Goal: Task Accomplishment & Management: Manage account settings

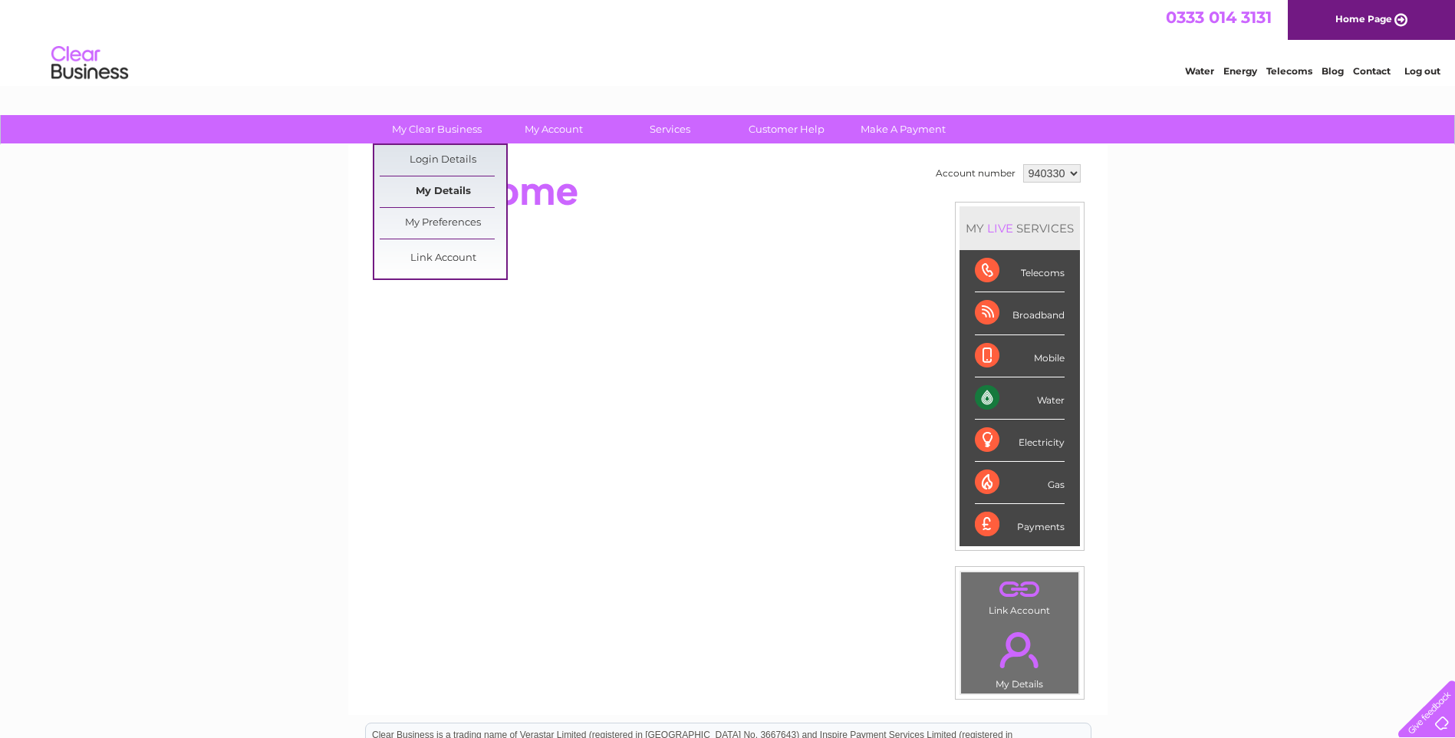
click at [454, 193] on link "My Details" at bounding box center [443, 191] width 127 height 31
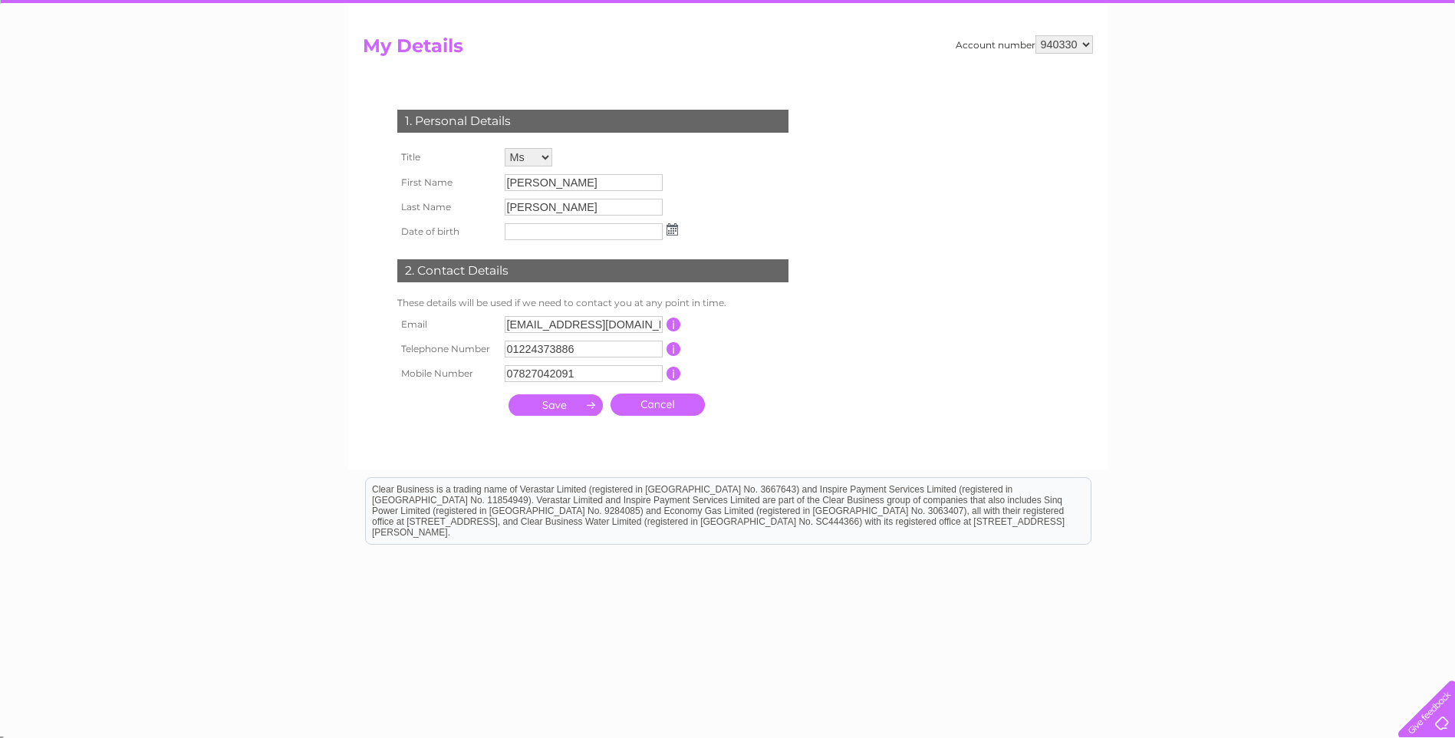
scroll to position [146, 0]
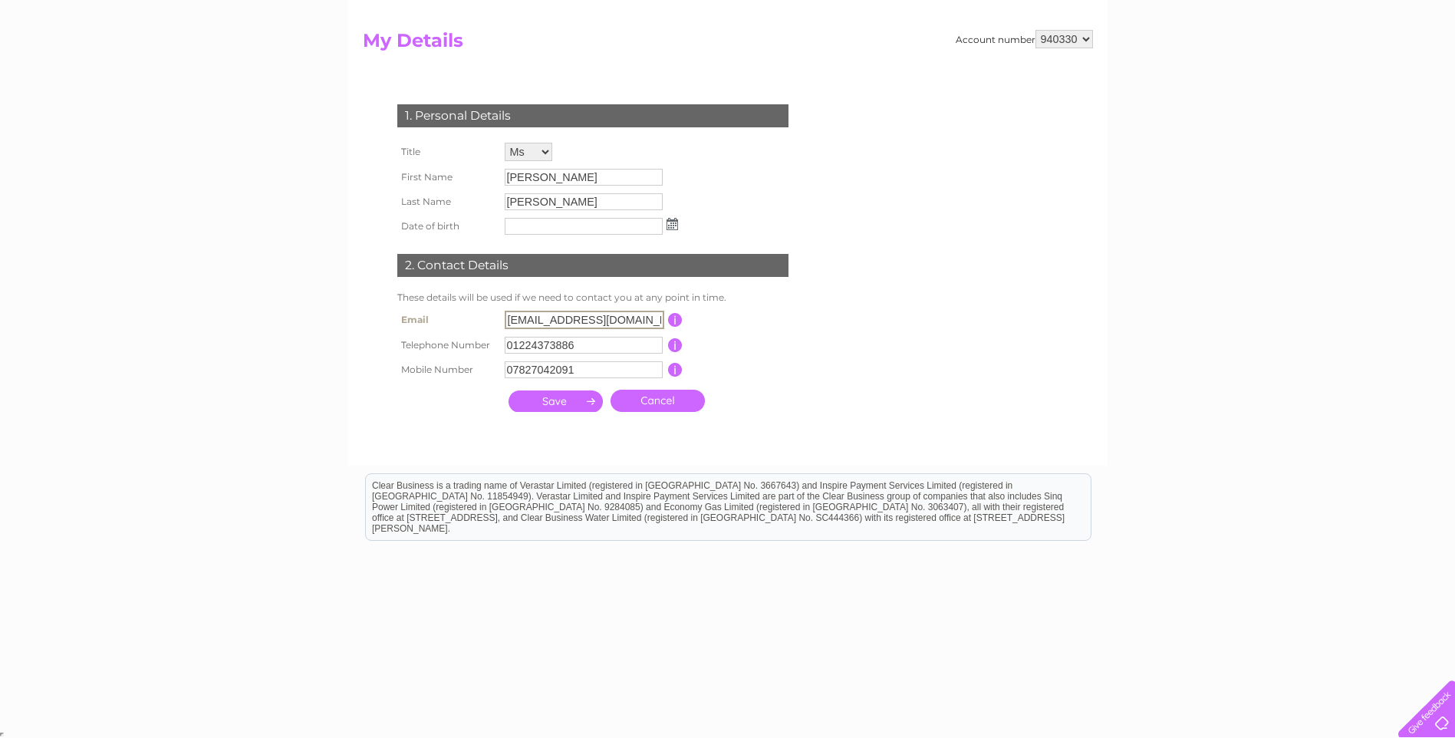
click at [548, 318] on input "carolines@aberdeenfoyer.com" at bounding box center [585, 320] width 160 height 18
click at [674, 319] on input "button" at bounding box center [674, 319] width 15 height 14
click at [559, 317] on input "carolines@aberdeenfoyer.com" at bounding box center [584, 319] width 158 height 17
drag, startPoint x: 552, startPoint y: 320, endPoint x: 508, endPoint y: 321, distance: 44.5
click at [508, 321] on input "carolines@aberdeenfoyer.com" at bounding box center [585, 320] width 160 height 18
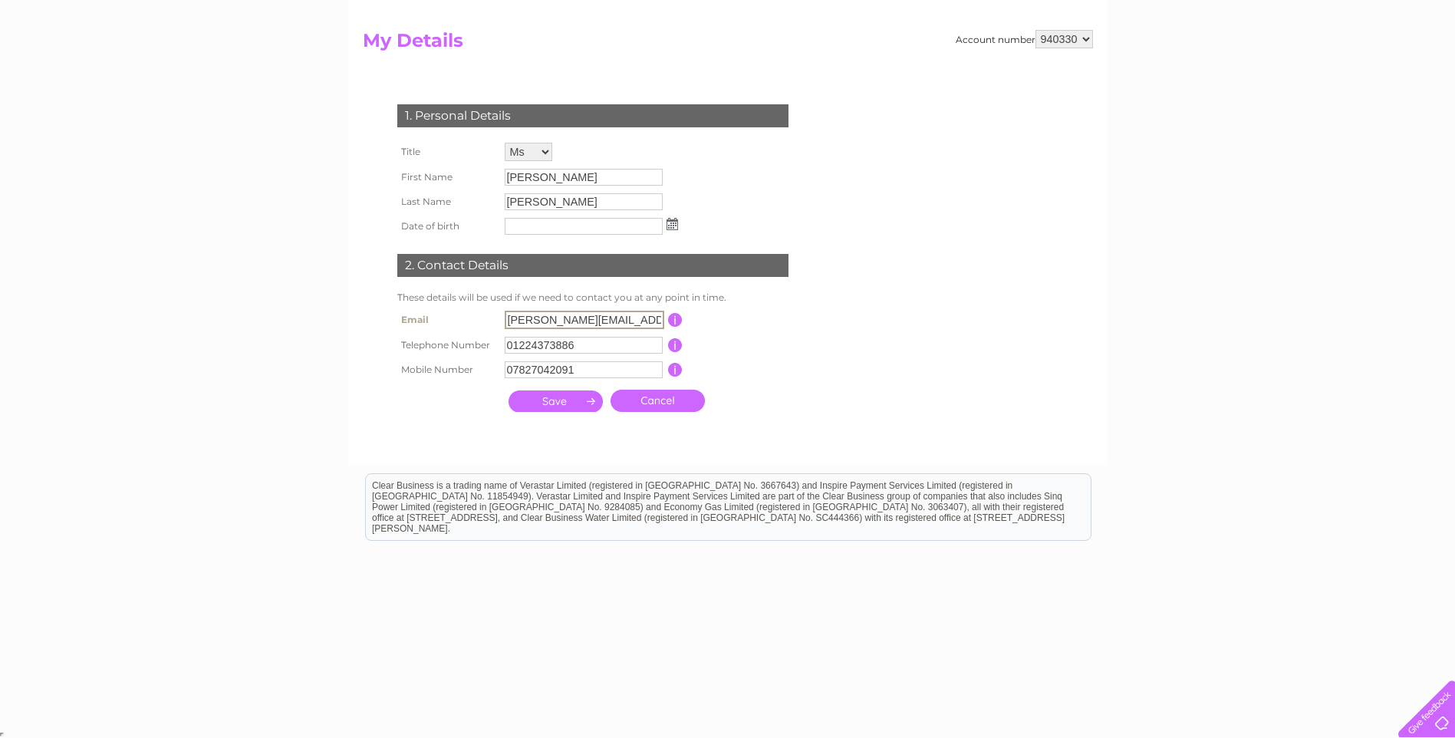
type input "stefanie.moore@aberdeenfoyer.com"
click at [810, 354] on div "1. Personal Details Title Mr Mrs Ms Miss Dr Rev Prof Other First Name Stefanie …" at bounding box center [596, 254] width 466 height 331
click at [558, 400] on input "submit" at bounding box center [556, 399] width 94 height 21
click at [669, 222] on img at bounding box center [674, 225] width 12 height 12
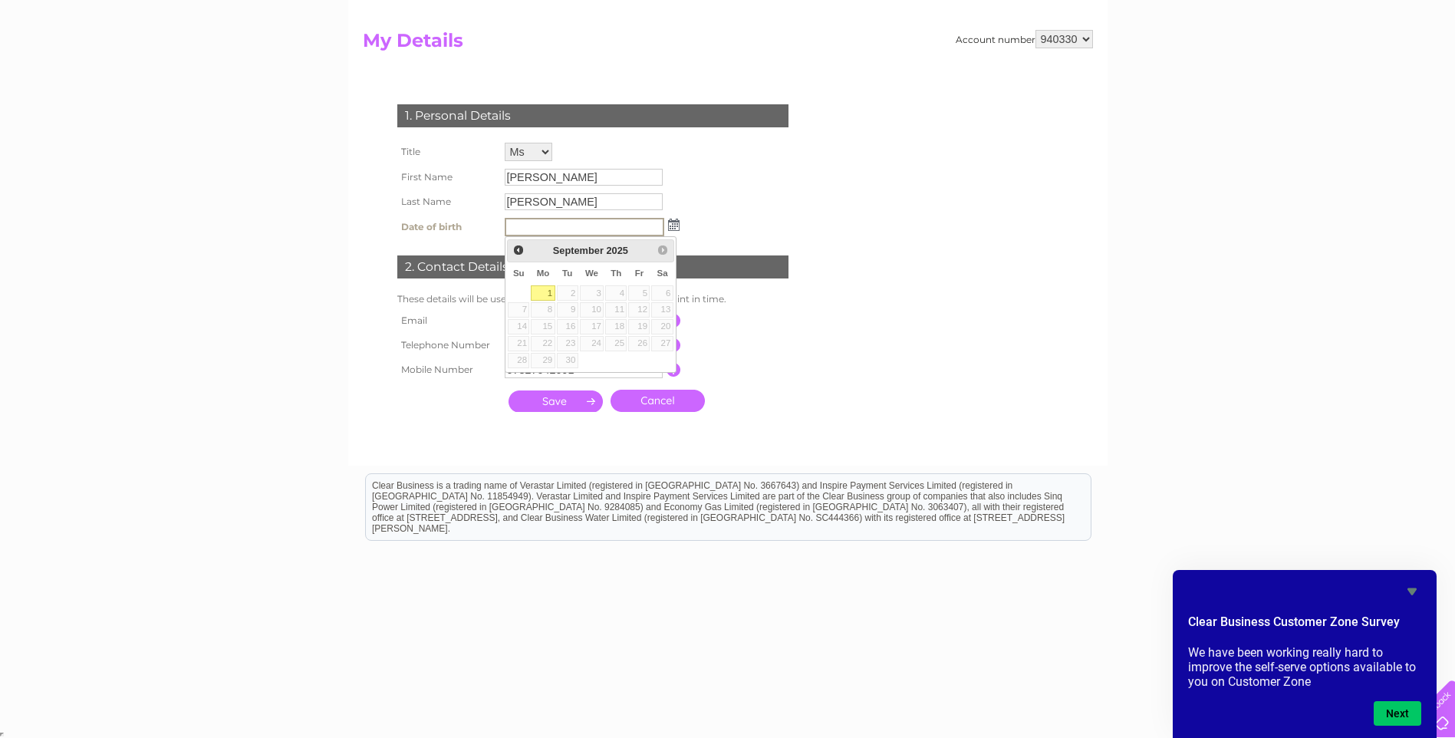
click at [625, 222] on input "text" at bounding box center [585, 227] width 160 height 18
type input "02/02/1979"
click at [789, 203] on div "1. Personal Details Title Mr Mrs Ms Miss Dr Rev Prof Other First Name Stefanie …" at bounding box center [596, 254] width 466 height 331
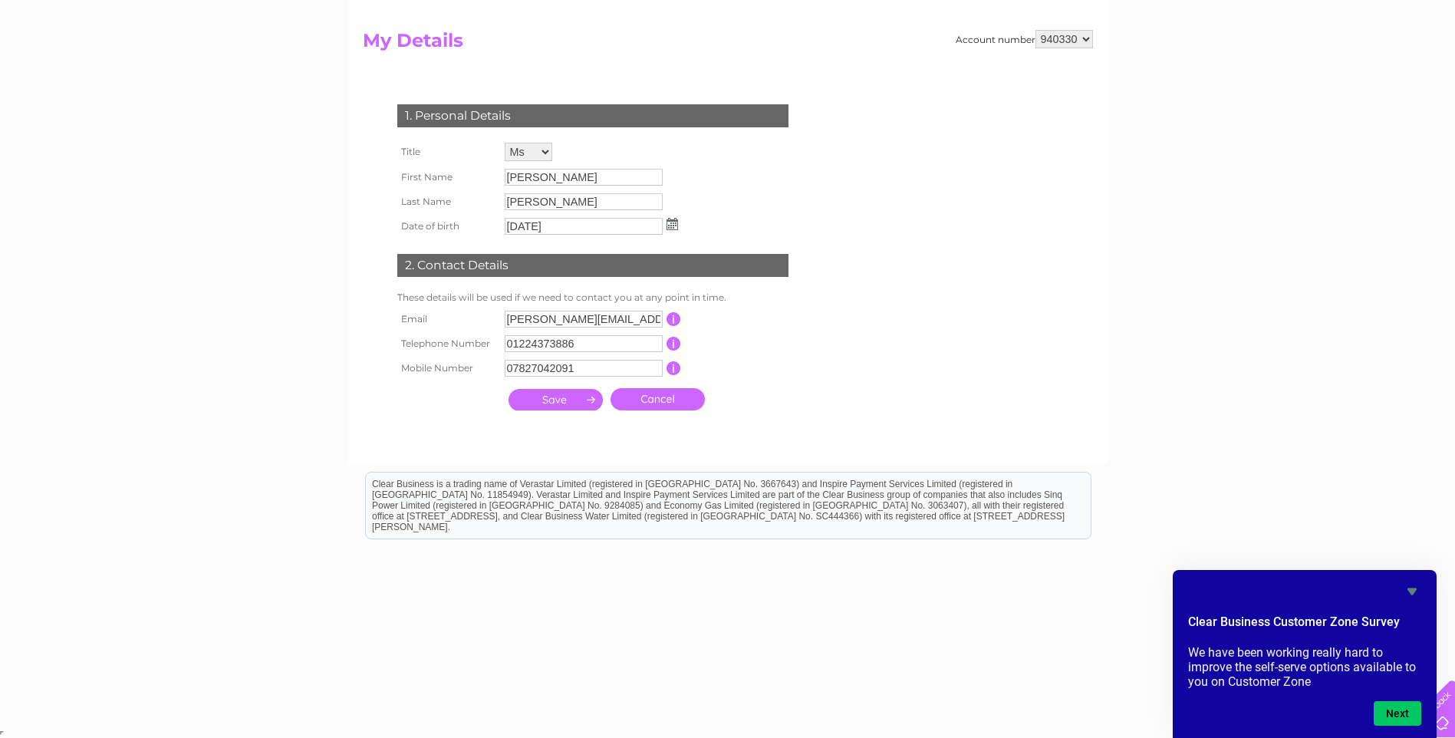
click at [557, 403] on input "submit" at bounding box center [556, 399] width 94 height 21
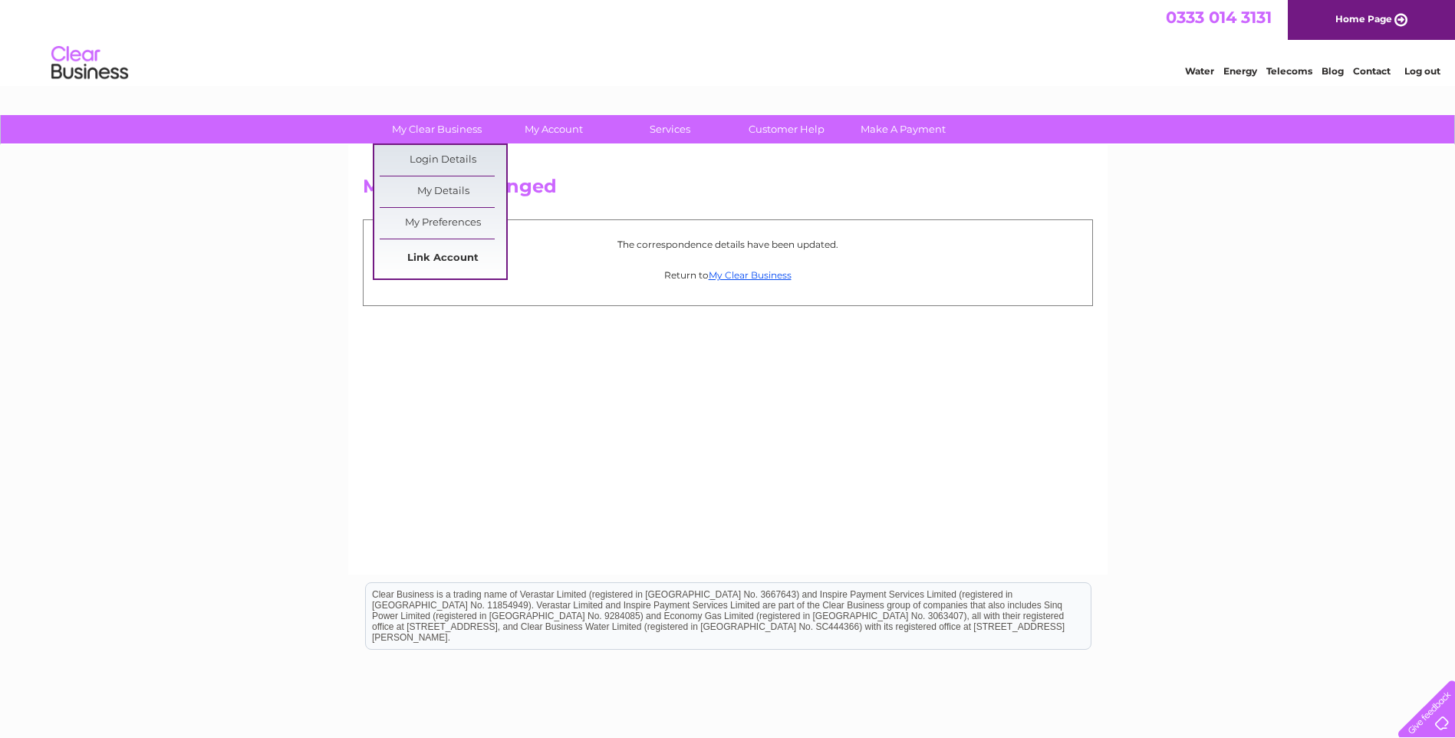
click at [456, 261] on link "Link Account" at bounding box center [443, 258] width 127 height 31
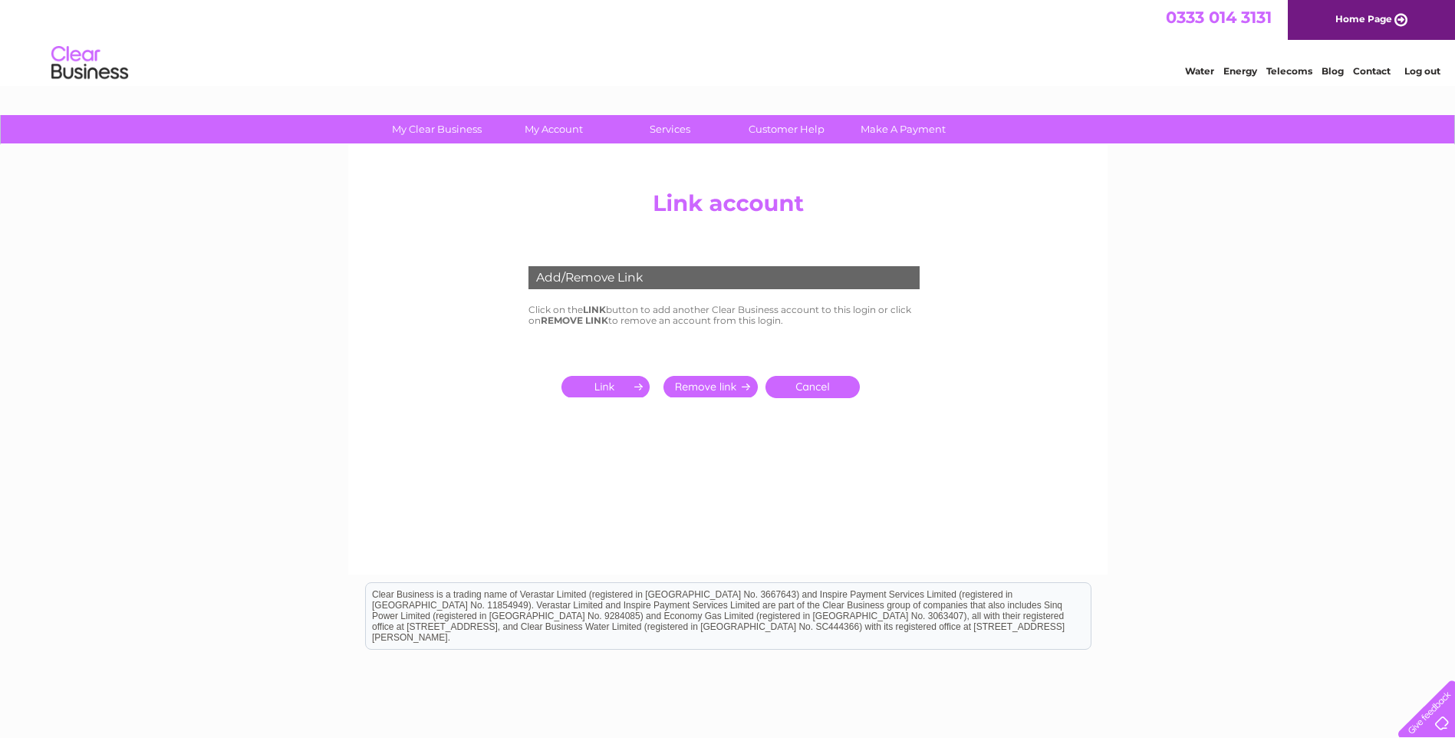
click at [816, 394] on link "Cancel" at bounding box center [813, 387] width 94 height 22
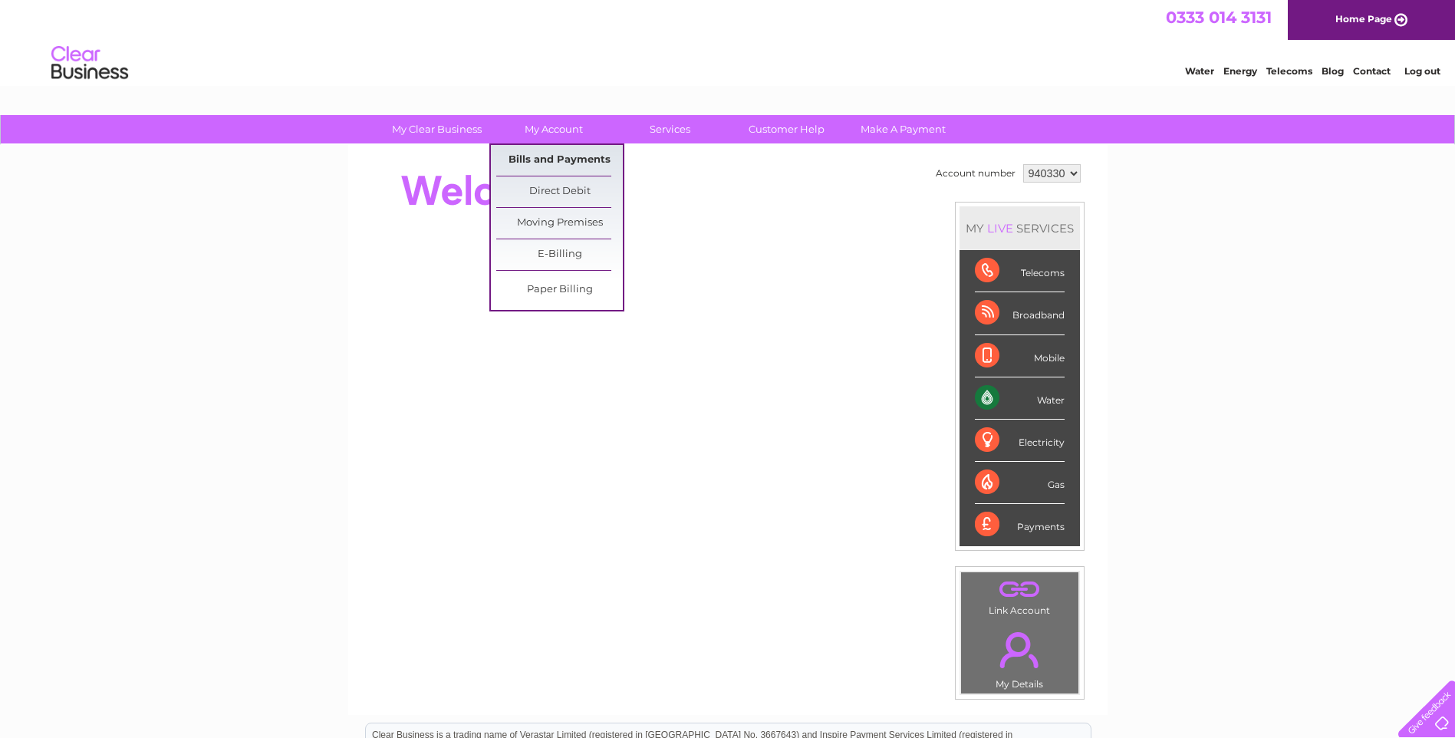
click at [578, 151] on link "Bills and Payments" at bounding box center [559, 160] width 127 height 31
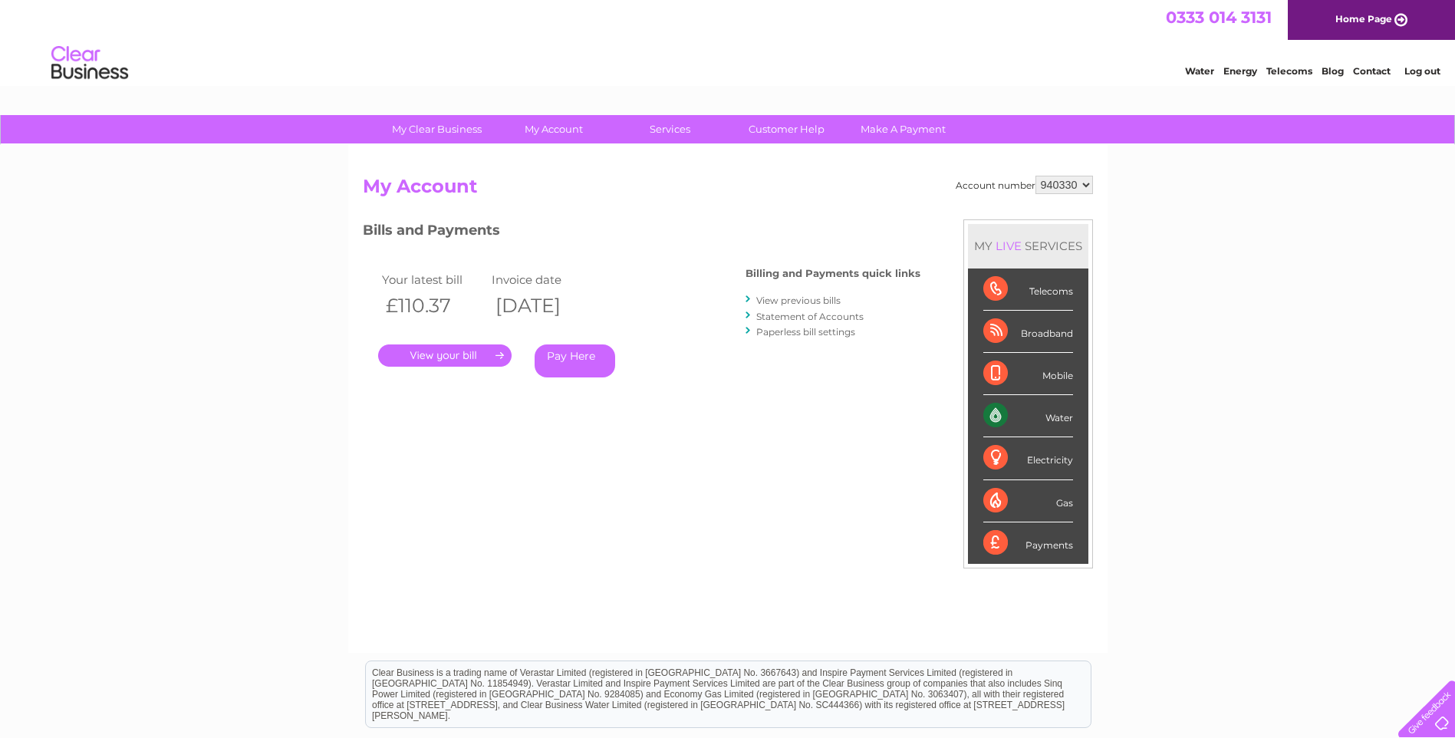
click at [1087, 189] on select "940330" at bounding box center [1065, 185] width 58 height 18
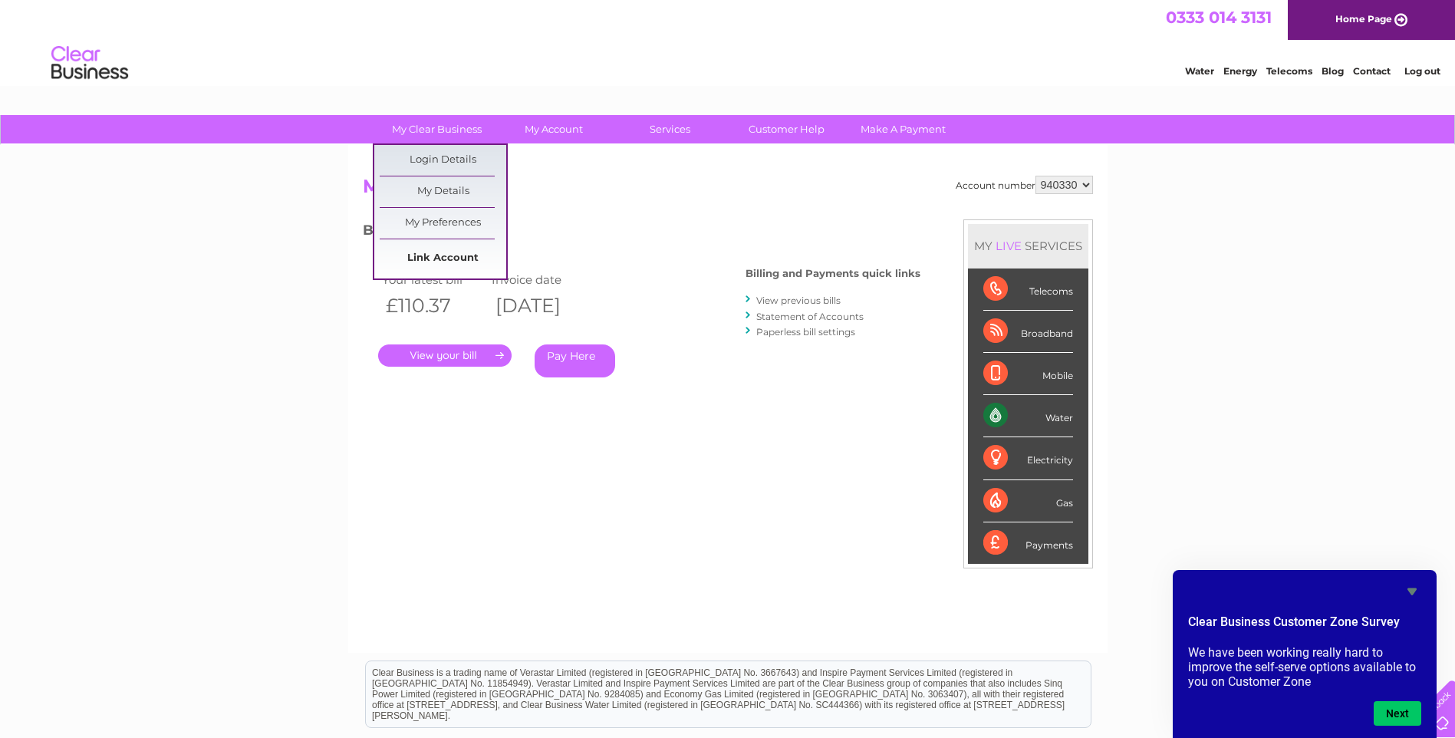
click at [466, 261] on link "Link Account" at bounding box center [443, 258] width 127 height 31
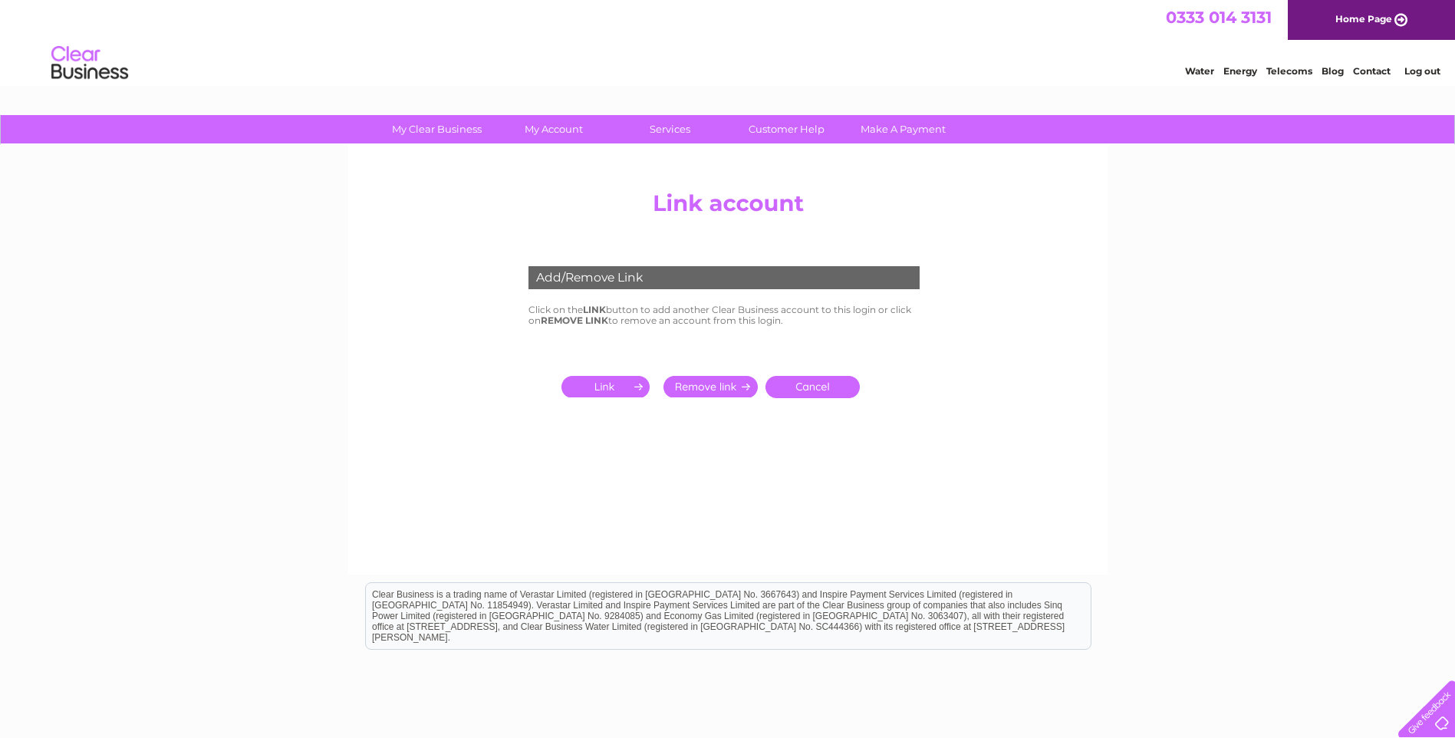
click at [610, 384] on input "submit" at bounding box center [609, 386] width 94 height 21
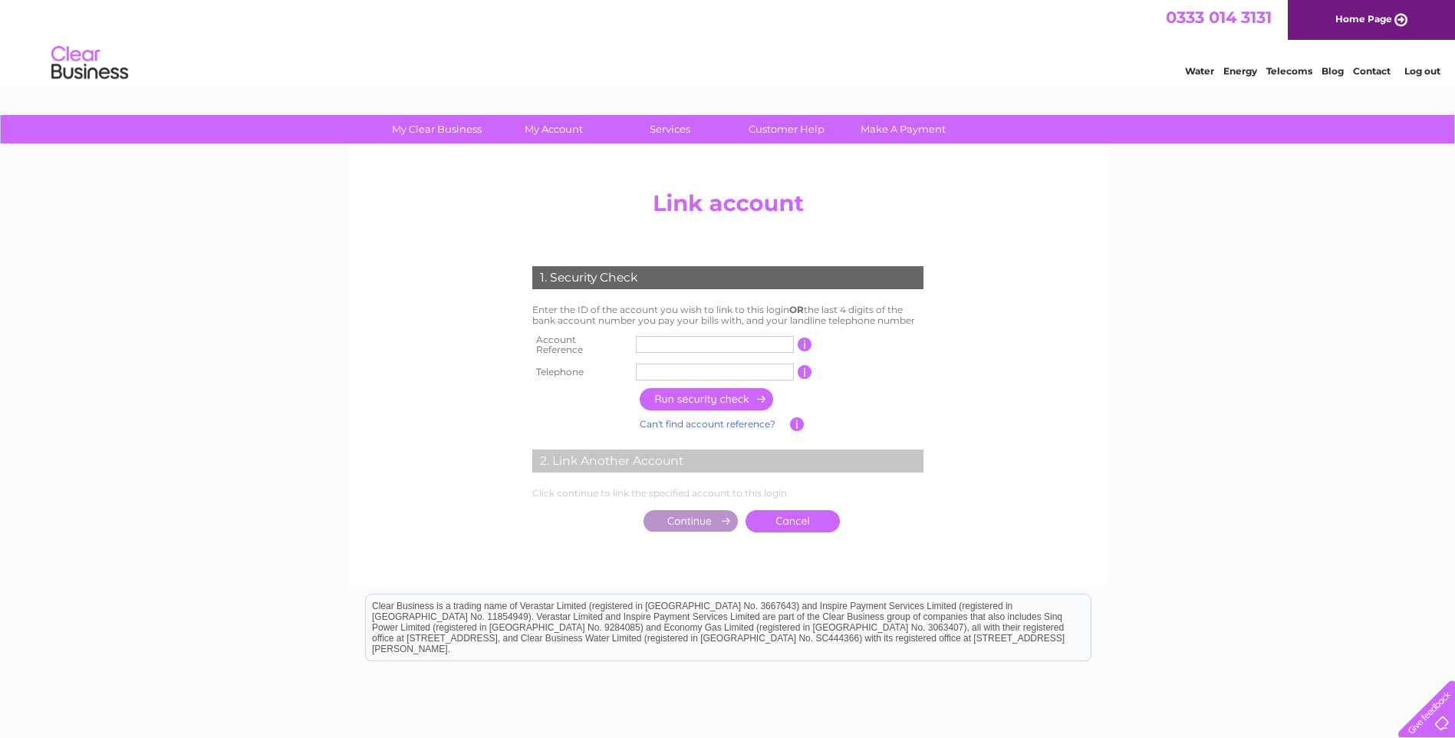
click at [670, 342] on input "text" at bounding box center [715, 344] width 158 height 17
type input "CB940258"
click at [670, 365] on input "text" at bounding box center [715, 372] width 158 height 17
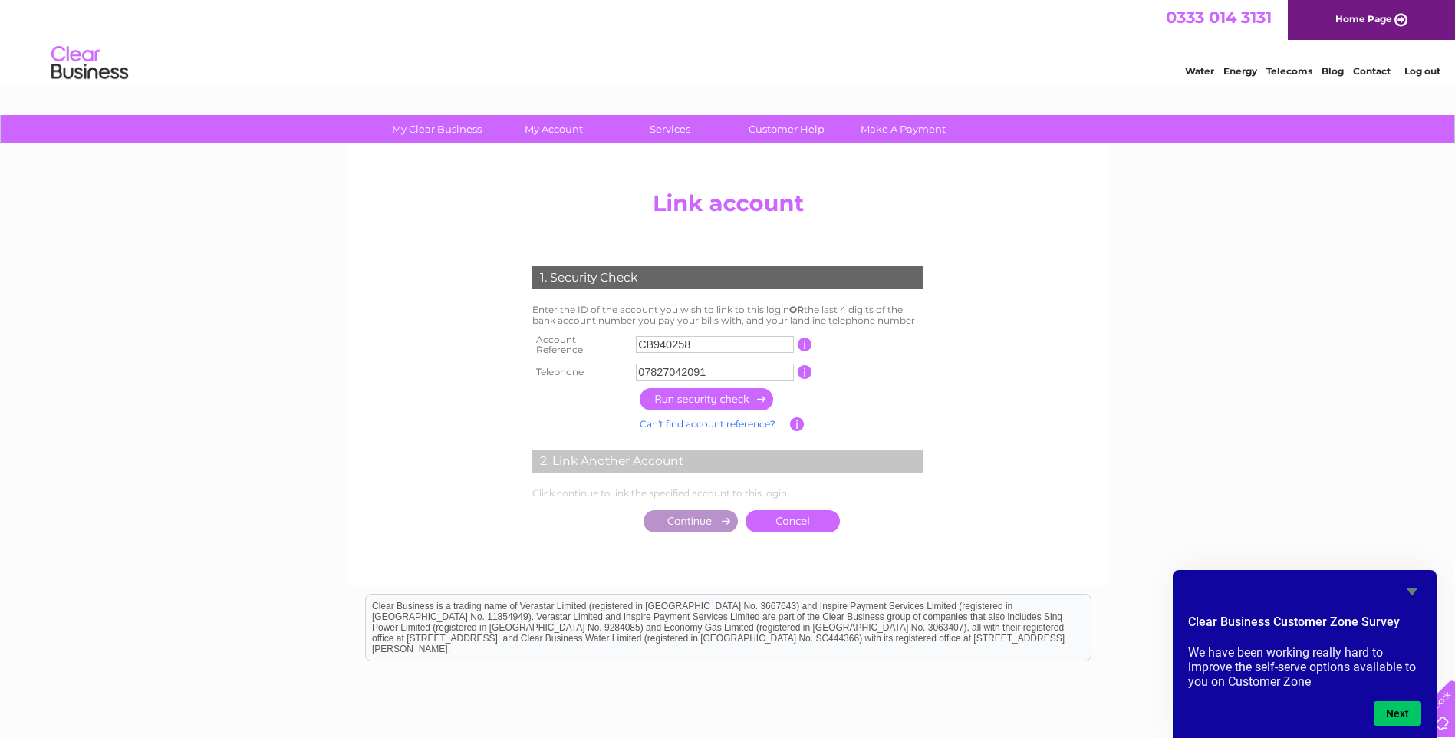
type input "07827042091"
click at [693, 388] on input "button" at bounding box center [707, 399] width 135 height 22
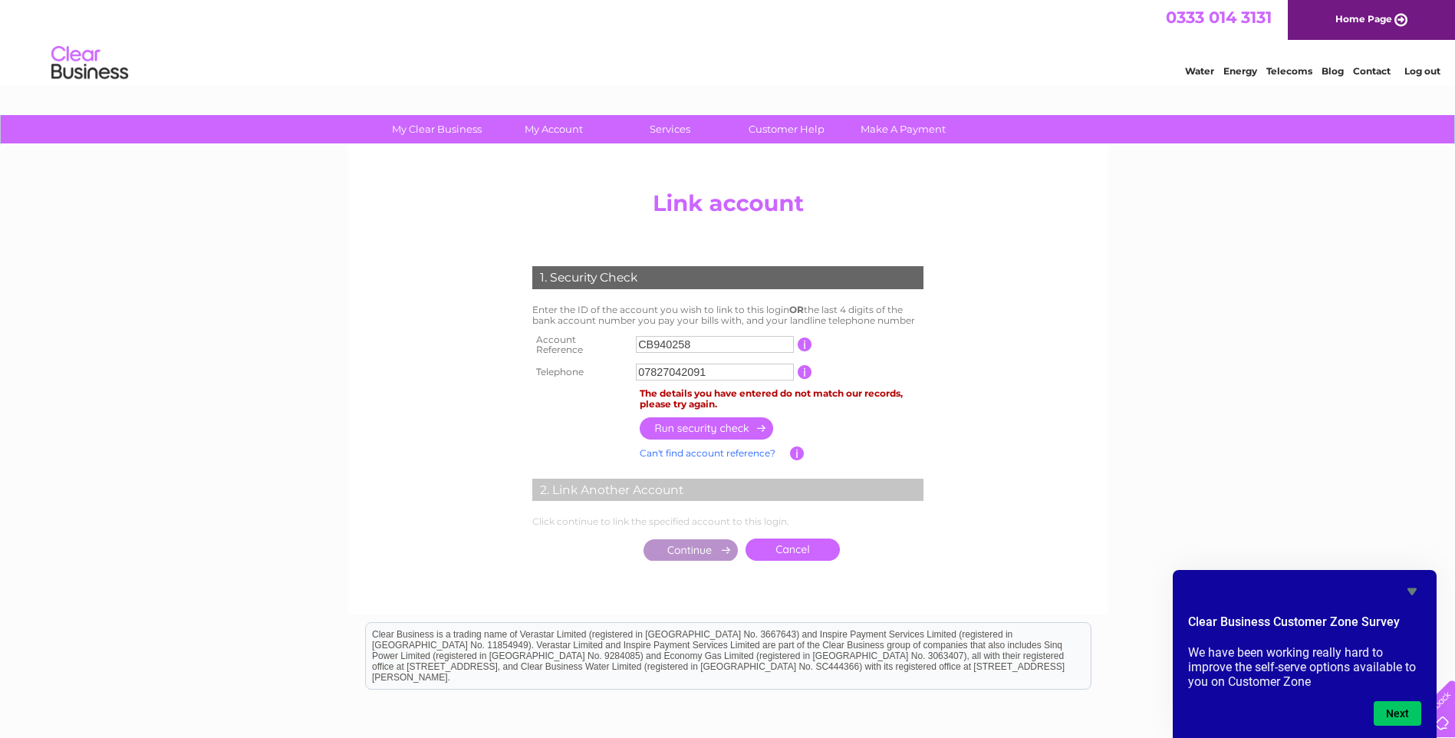
click at [1434, 69] on link "Log out" at bounding box center [1423, 71] width 36 height 12
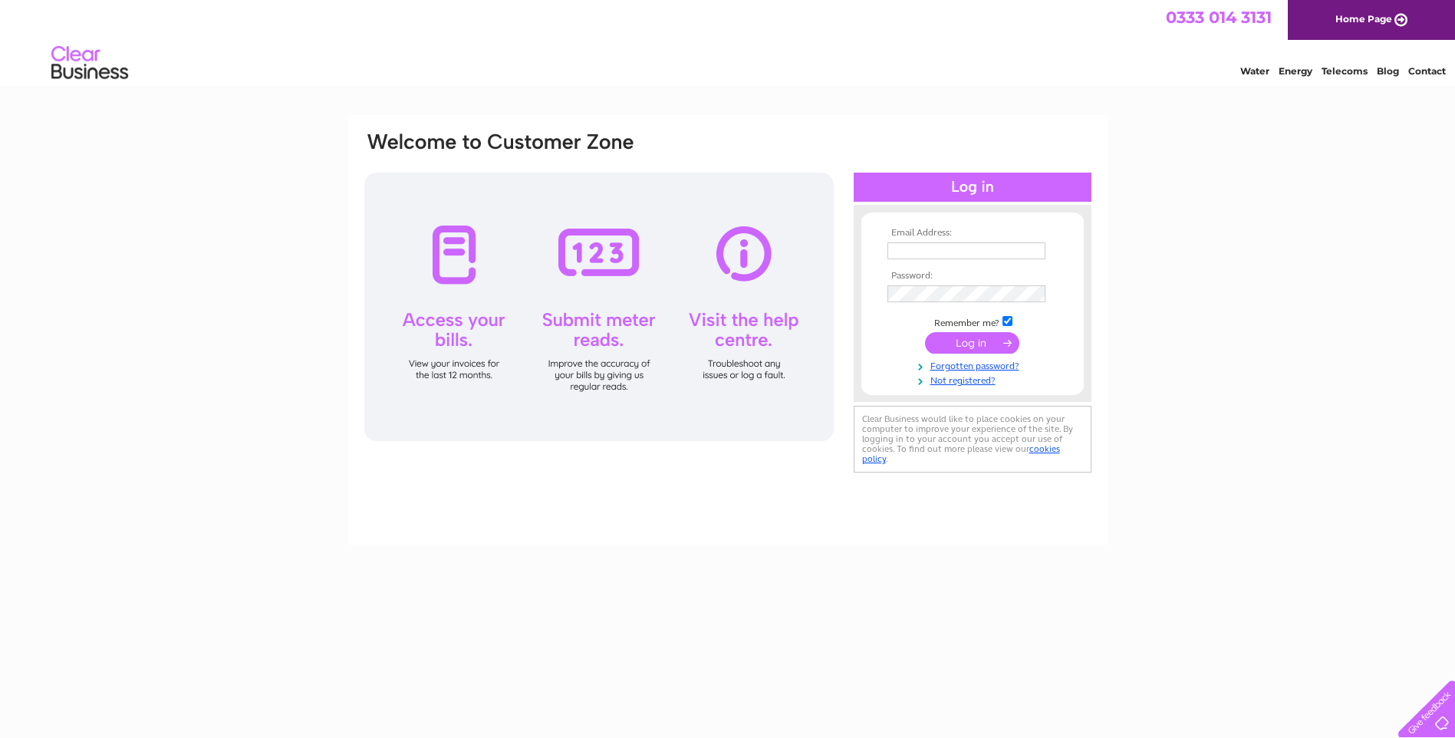
type input "[EMAIL_ADDRESS][DOMAIN_NAME]"
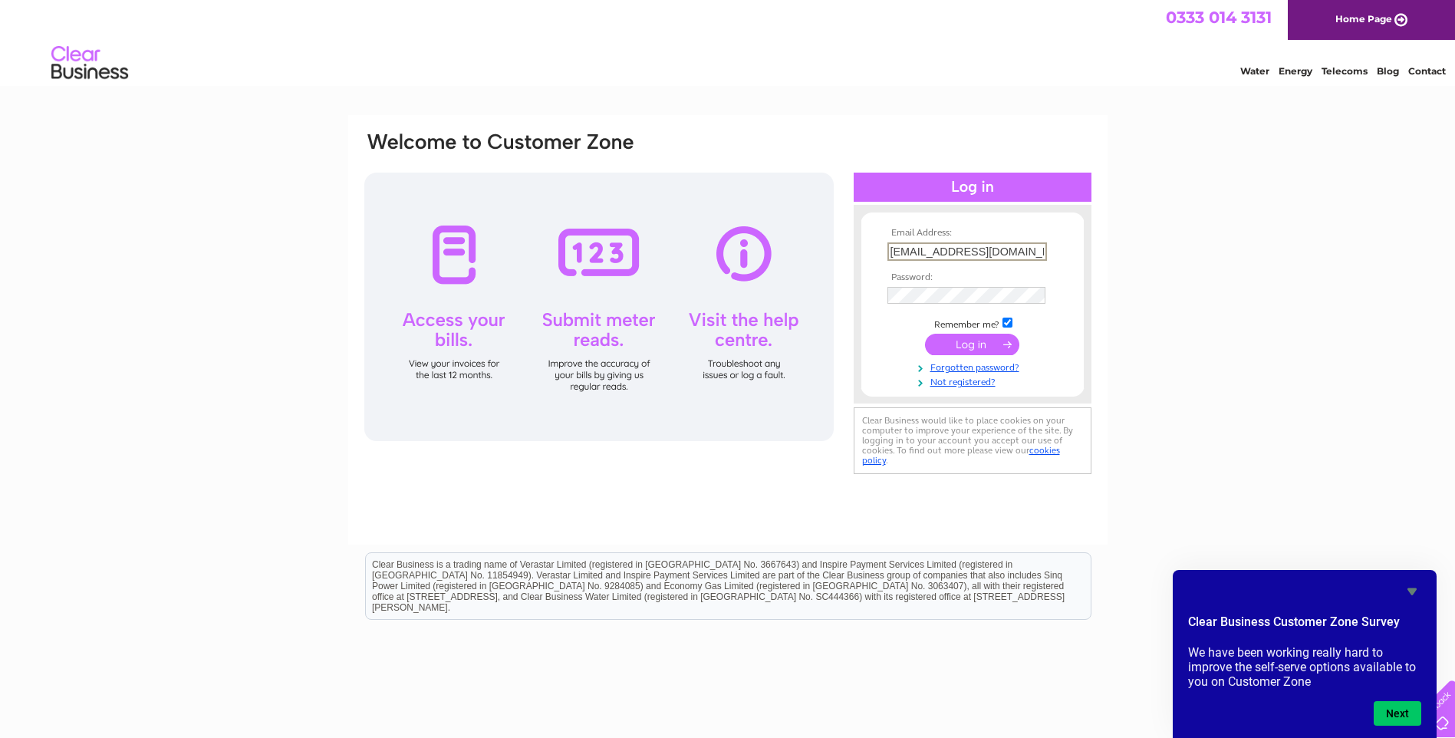
drag, startPoint x: 1375, startPoint y: 5, endPoint x: 1233, endPoint y: 479, distance: 494.9
click at [1233, 479] on div "Email Address: [EMAIL_ADDRESS][DOMAIN_NAME] Password: Forgotten password?" at bounding box center [727, 461] width 1455 height 692
click at [1093, 643] on html "Clear Business is a trading name of Verastar Limited (registered in [GEOGRAPHIC…" at bounding box center [727, 594] width 1455 height 98
click at [1448, 702] on div at bounding box center [1423, 705] width 63 height 63
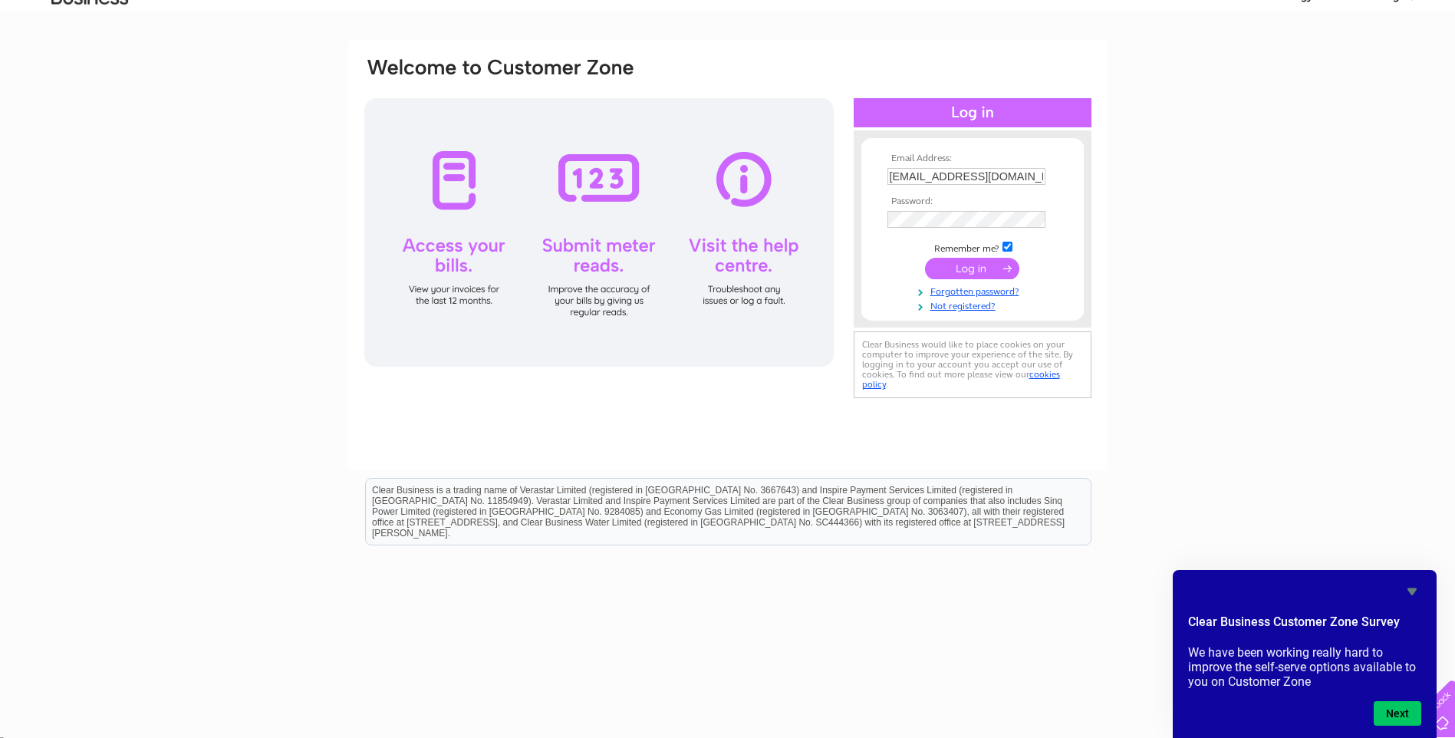
scroll to position [81, 0]
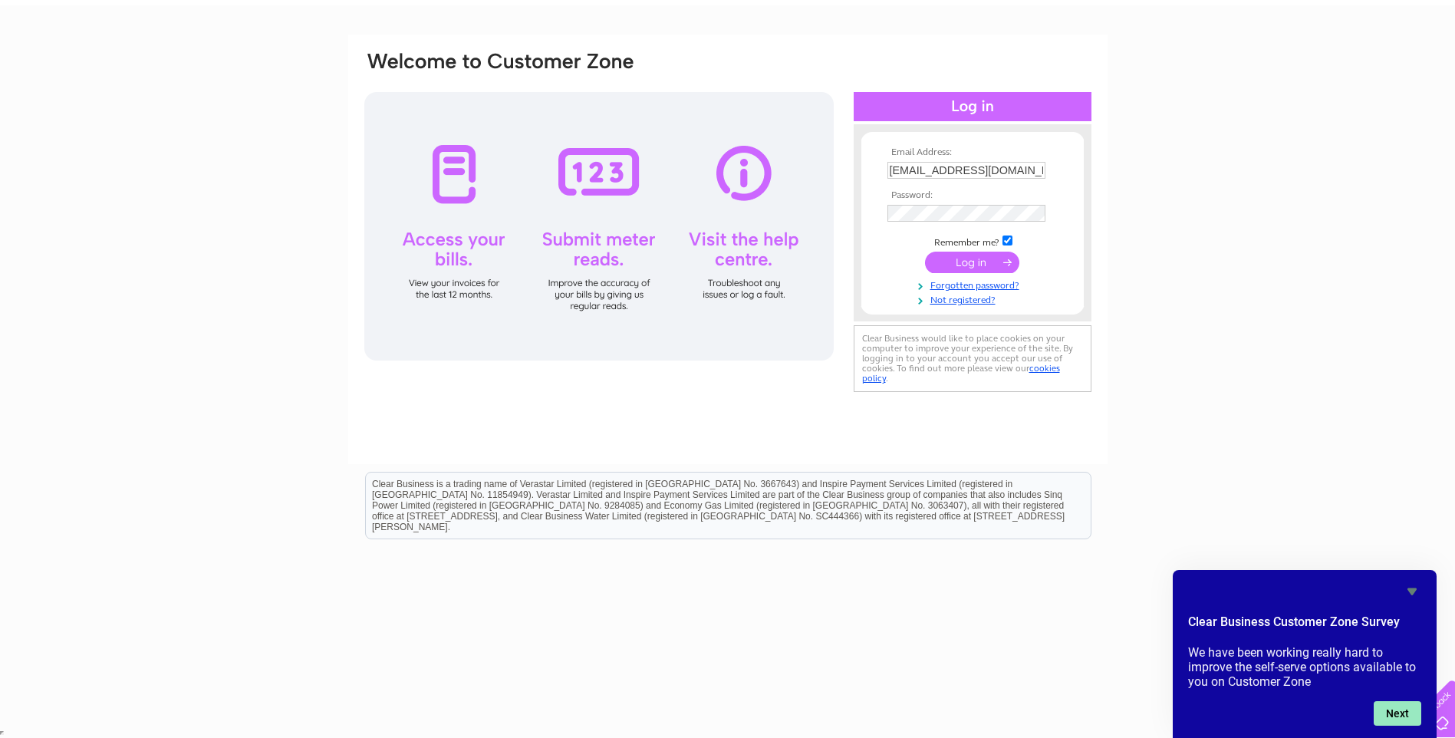
click at [1410, 713] on button "Next" at bounding box center [1398, 713] width 48 height 25
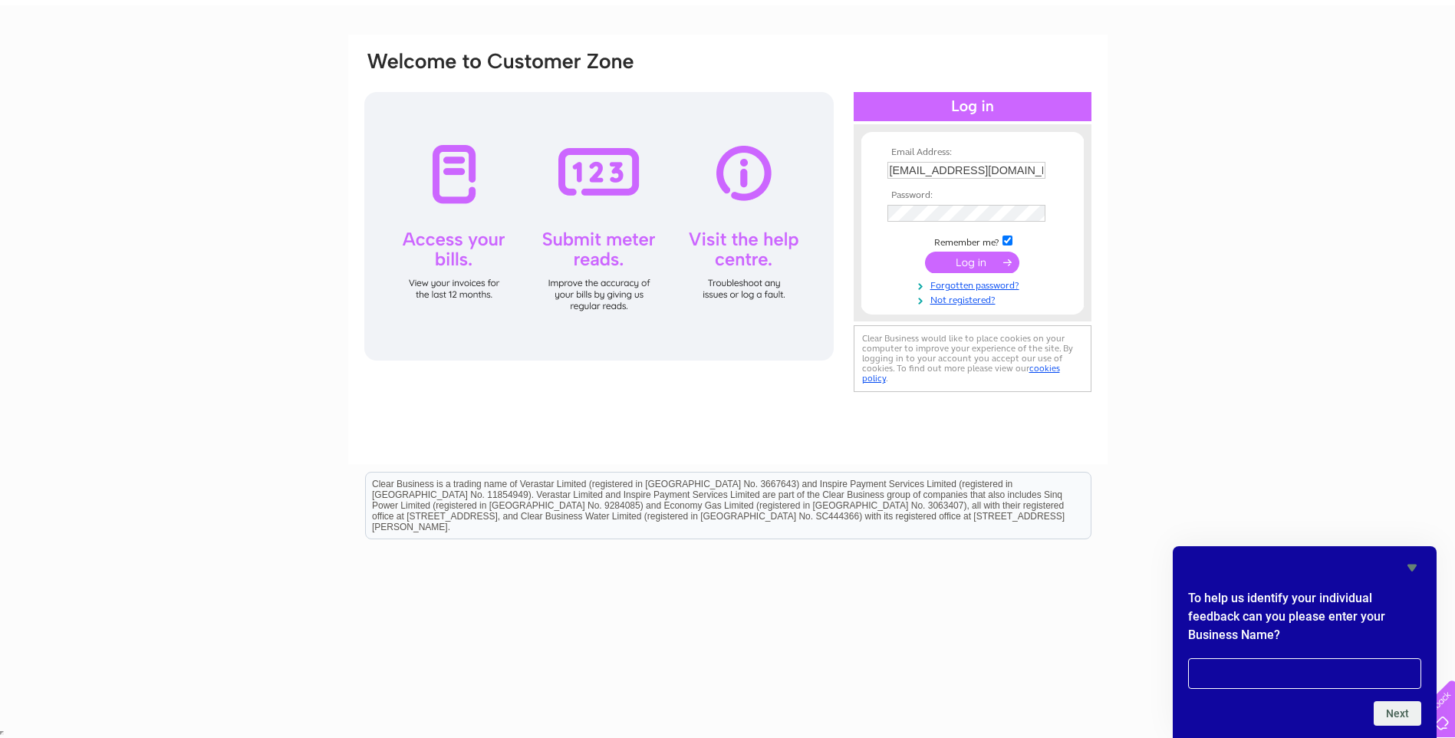
click at [1414, 560] on icon "Hide survey" at bounding box center [1412, 567] width 18 height 18
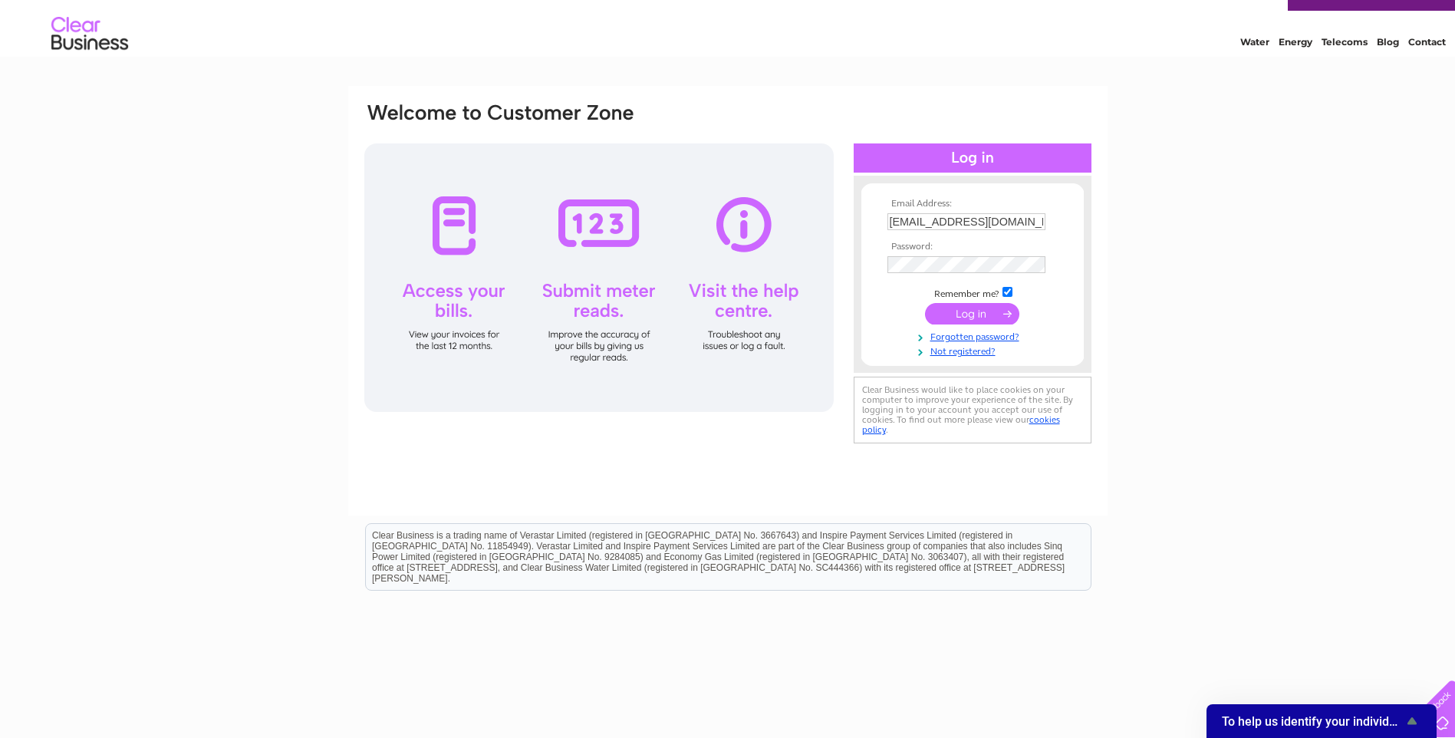
scroll to position [0, 0]
